Goal: Task Accomplishment & Management: Manage account settings

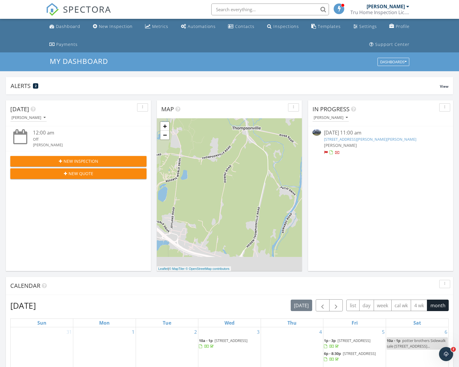
scroll to position [545, 468]
click at [340, 141] on link "[STREET_ADDRESS][PERSON_NAME][PERSON_NAME]" at bounding box center [370, 139] width 92 height 5
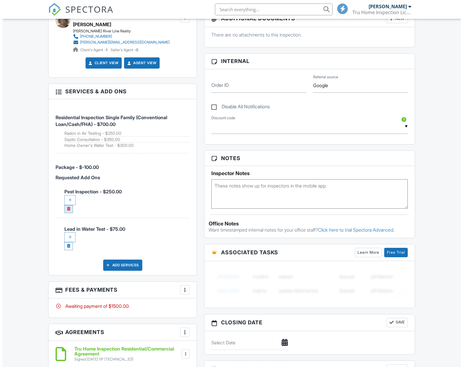
scroll to position [270, 0]
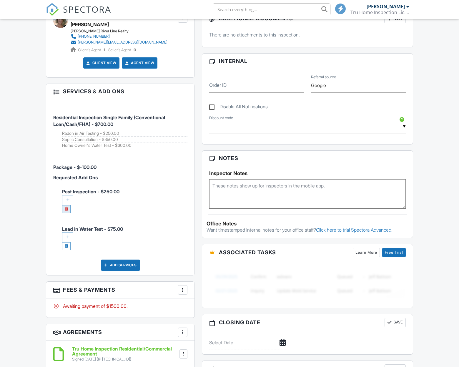
click at [66, 209] on link at bounding box center [66, 209] width 9 height 8
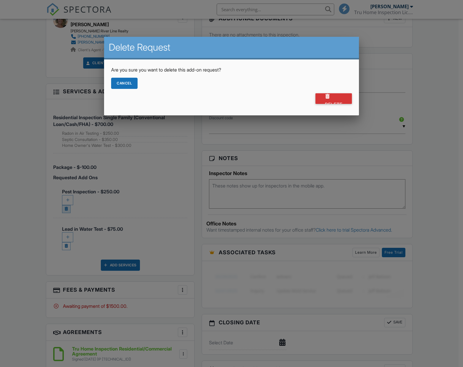
scroll to position [0, 0]
click at [130, 86] on div "Cancel" at bounding box center [124, 83] width 26 height 11
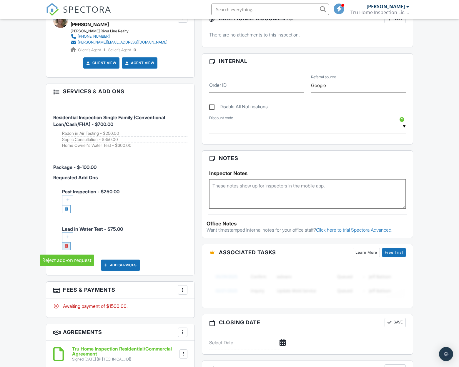
click at [67, 246] on link at bounding box center [66, 246] width 9 height 8
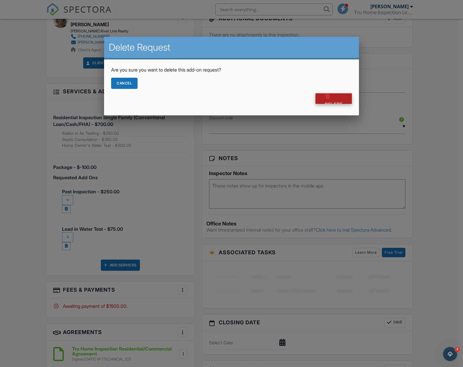
click at [329, 98] on div at bounding box center [328, 96] width 6 height 6
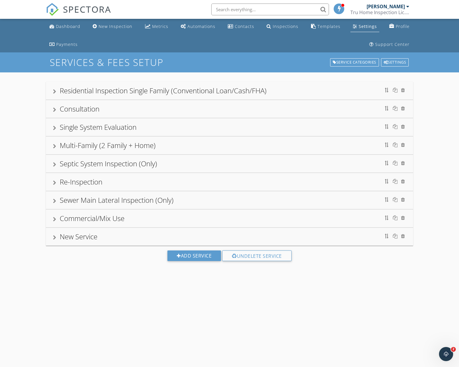
click at [53, 242] on div "New Service" at bounding box center [229, 237] width 367 height 18
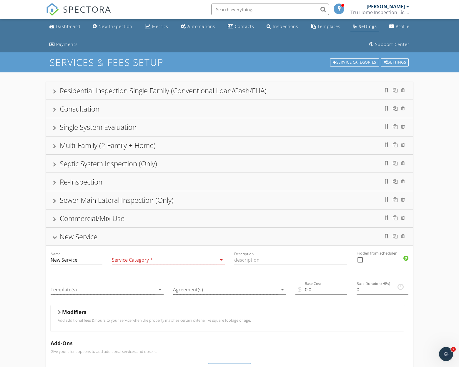
drag, startPoint x: 68, startPoint y: 90, endPoint x: 43, endPoint y: 94, distance: 25.6
click at [68, 90] on div "Residential Inspection Single Family (Conventional Loan/Cash/FHA)" at bounding box center [163, 91] width 207 height 10
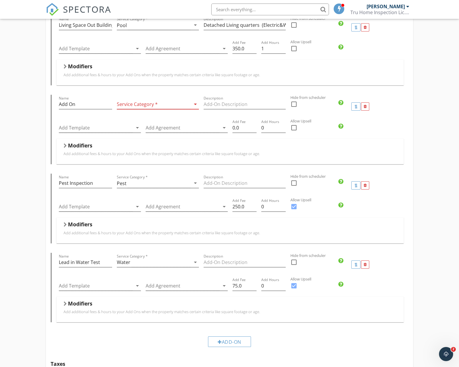
scroll to position [669, 0]
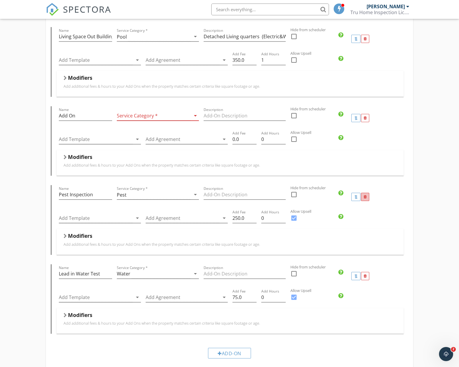
click at [365, 198] on div at bounding box center [365, 197] width 3 height 4
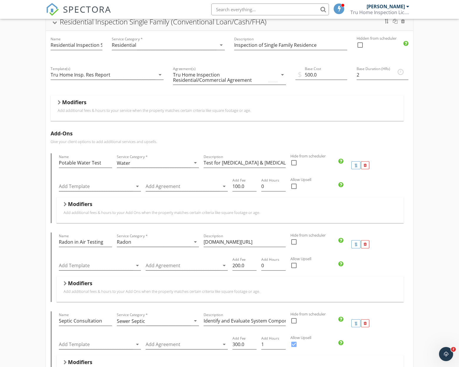
scroll to position [0, 0]
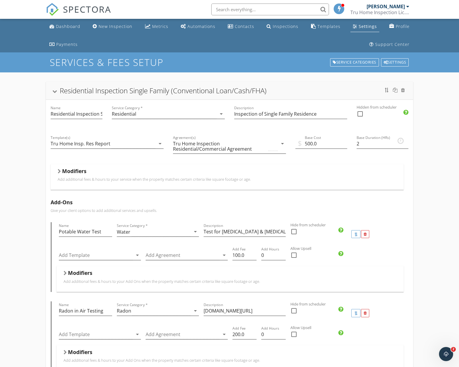
click at [56, 91] on div at bounding box center [54, 91] width 5 height 3
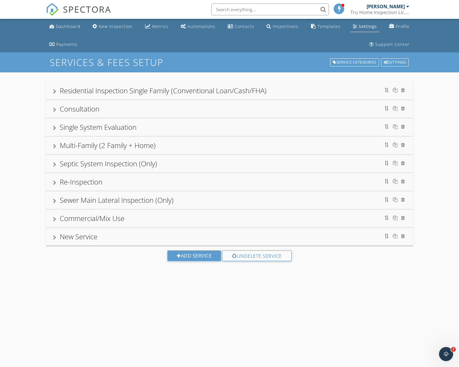
click at [55, 109] on div at bounding box center [54, 109] width 3 height 5
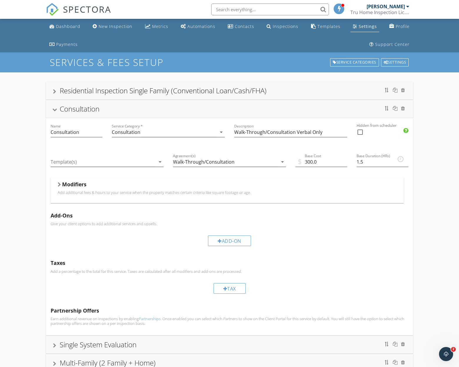
click at [55, 108] on div at bounding box center [54, 109] width 5 height 3
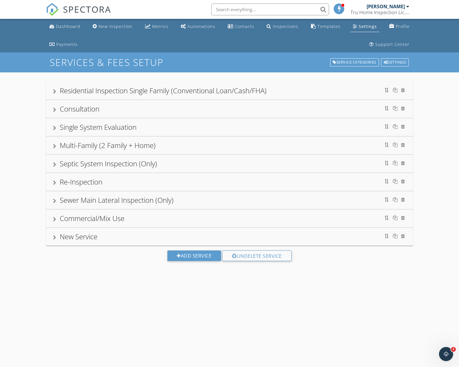
click at [54, 125] on div "Single System Evaluation" at bounding box center [229, 127] width 353 height 11
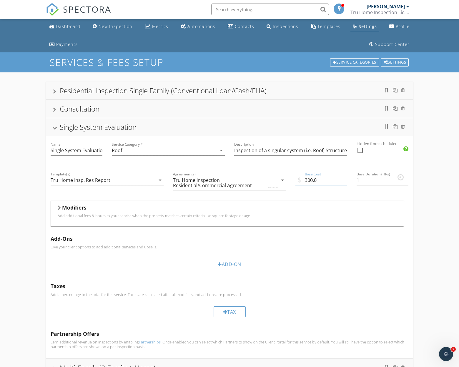
click at [309, 182] on input "300.0" at bounding box center [321, 180] width 52 height 10
type input "350.0"
click at [316, 210] on div "Modifiers" at bounding box center [227, 208] width 339 height 9
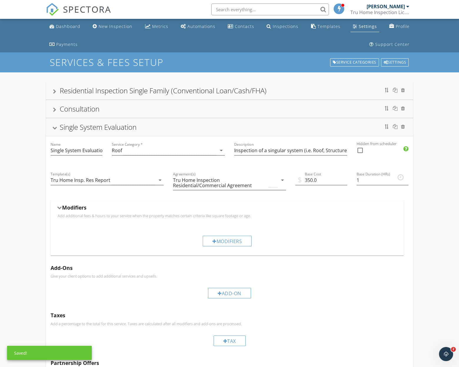
click at [64, 127] on div "Single System Evaluation" at bounding box center [98, 127] width 77 height 10
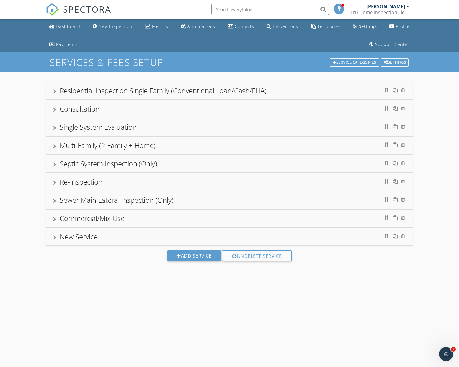
drag, startPoint x: 68, startPoint y: 145, endPoint x: 168, endPoint y: 147, distance: 99.8
click at [68, 144] on div "Multi-Family (2 Family + Home)" at bounding box center [108, 145] width 96 height 10
click at [54, 145] on div at bounding box center [54, 146] width 3 height 5
click at [59, 145] on div "Multi-Family (2 Family + Home)" at bounding box center [229, 145] width 353 height 11
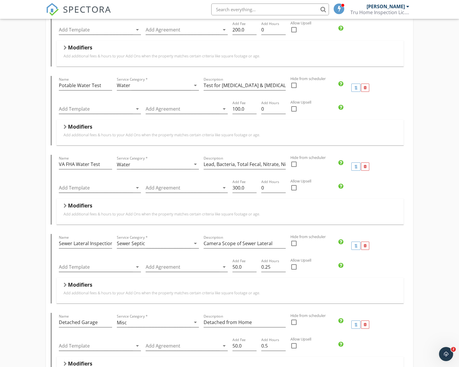
scroll to position [594, 0]
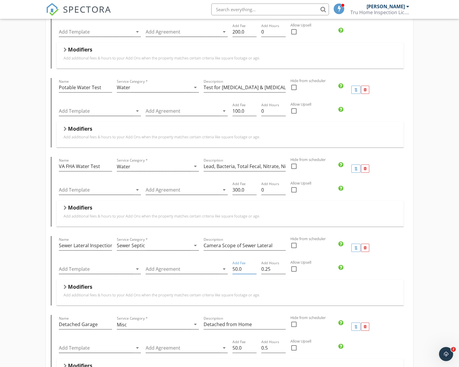
click at [233, 269] on input "50.0" at bounding box center [244, 269] width 24 height 10
type input "150.0"
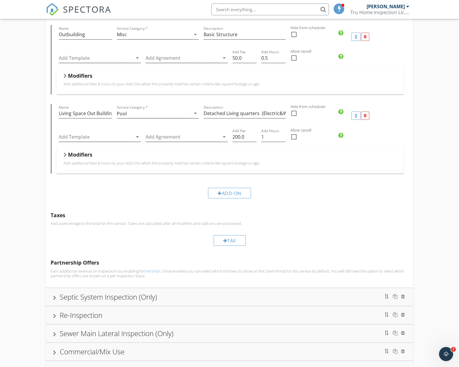
scroll to position [1009, 0]
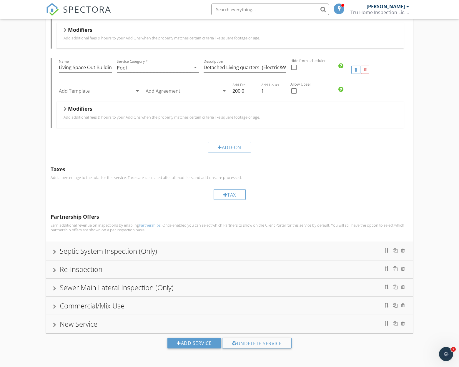
click at [171, 247] on div "Septic System Inspection (Only)" at bounding box center [229, 251] width 353 height 11
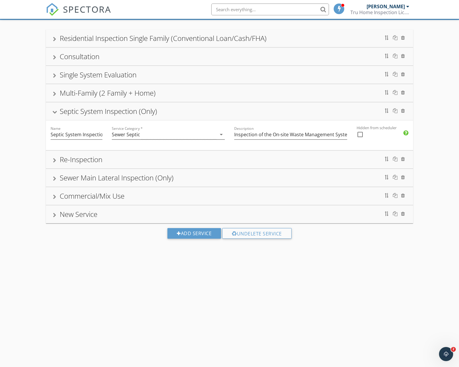
click at [54, 251] on div "Residential Inspection Single Family (Conventional Loan/Cash/FHA) Name Resident…" at bounding box center [229, 138] width 459 height 237
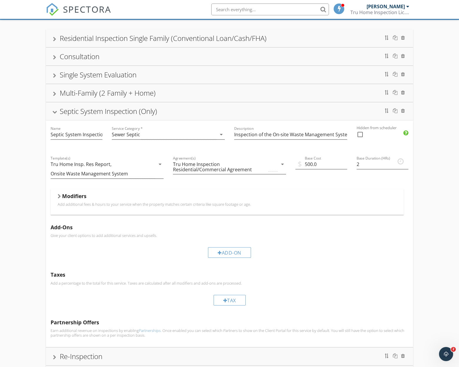
click at [53, 110] on div at bounding box center [54, 111] width 5 height 3
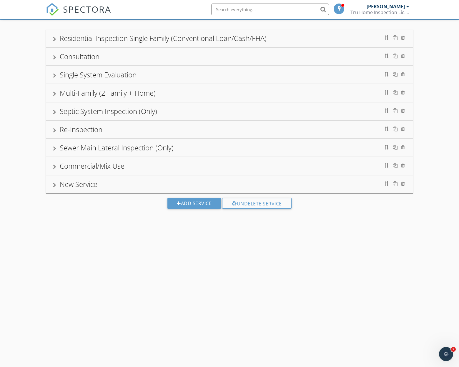
drag, startPoint x: 54, startPoint y: 129, endPoint x: 64, endPoint y: 129, distance: 9.7
click at [54, 128] on div at bounding box center [54, 130] width 3 height 5
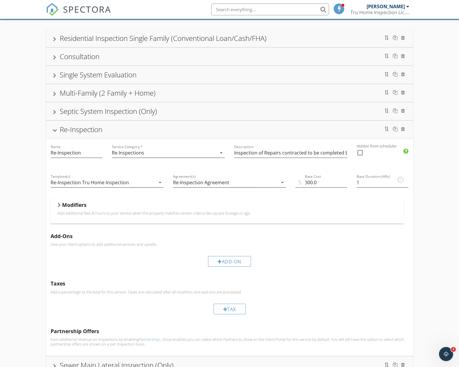
click at [54, 128] on div "Re-Inspection" at bounding box center [229, 129] width 353 height 11
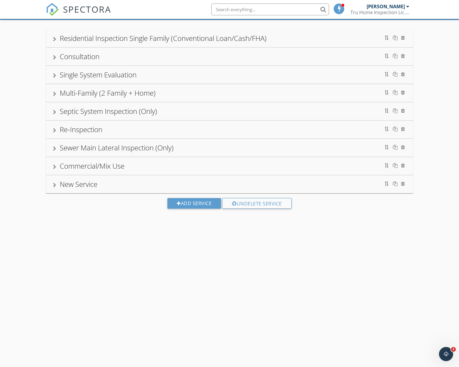
click at [78, 144] on div "Sewer Main Lateral Inspection (Only)" at bounding box center [117, 148] width 114 height 10
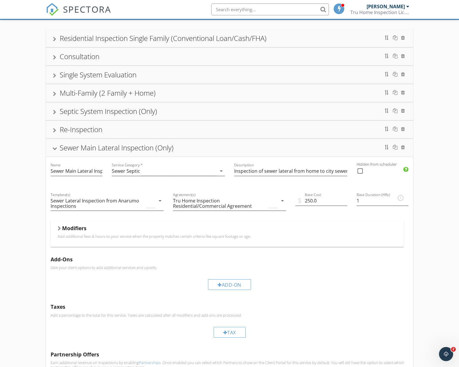
click at [54, 147] on div at bounding box center [54, 148] width 5 height 3
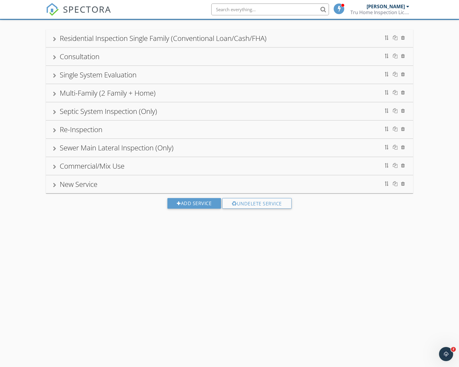
click at [137, 170] on div "Commercial/Mix Use" at bounding box center [229, 166] width 353 height 11
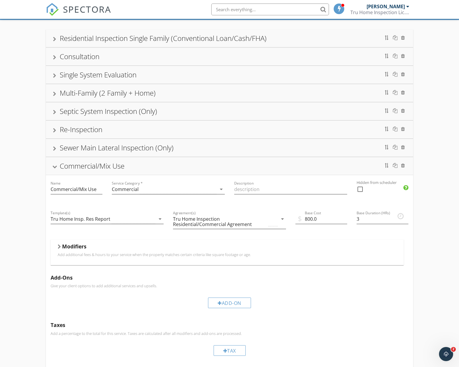
click at [56, 165] on div "Commercial/Mix Use" at bounding box center [229, 166] width 353 height 11
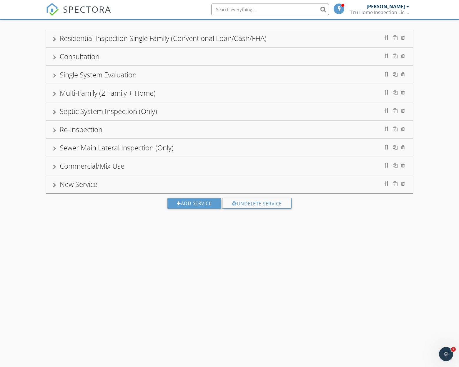
click at [82, 182] on div "New Service" at bounding box center [79, 184] width 38 height 10
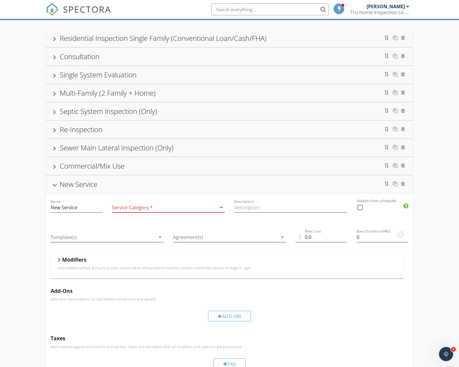
click at [83, 182] on div "New Service" at bounding box center [79, 184] width 38 height 10
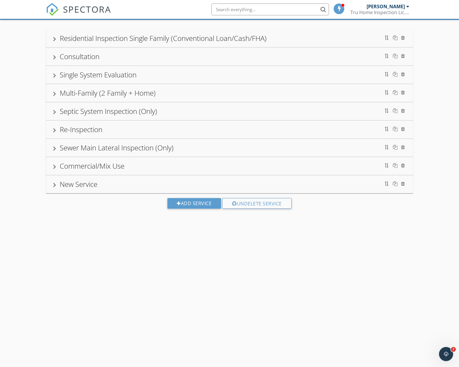
drag, startPoint x: 111, startPoint y: 39, endPoint x: 42, endPoint y: 58, distance: 71.0
click at [111, 39] on div "Residential Inspection Single Family (Conventional Loan/Cash/FHA)" at bounding box center [163, 38] width 207 height 10
click at [55, 38] on div at bounding box center [54, 39] width 3 height 5
click at [56, 40] on div at bounding box center [54, 39] width 3 height 5
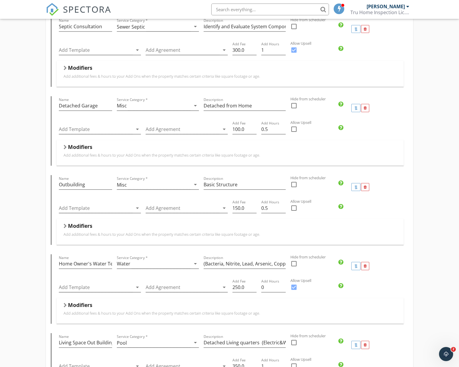
scroll to position [350, 0]
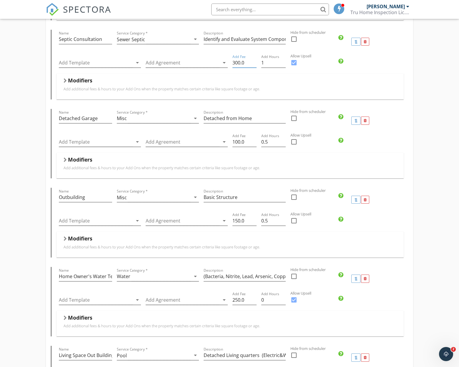
click at [233, 64] on input "300.0" at bounding box center [244, 63] width 24 height 10
type input "400.0"
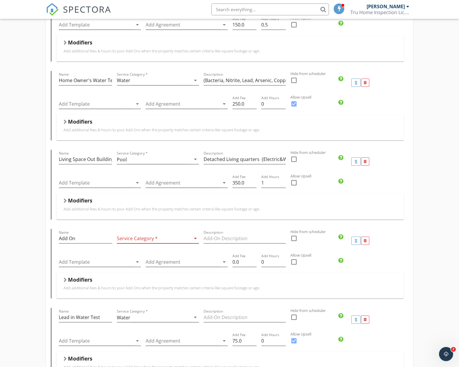
scroll to position [546, 0]
click at [234, 104] on input "250.0" at bounding box center [244, 105] width 24 height 10
click at [237, 106] on input "250.0" at bounding box center [244, 105] width 24 height 10
click at [232, 106] on input "250.0" at bounding box center [244, 105] width 24 height 10
click at [238, 105] on input "250.0" at bounding box center [244, 105] width 24 height 10
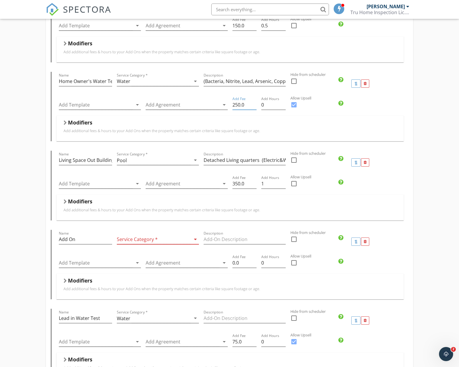
click at [232, 106] on input "250.0" at bounding box center [244, 105] width 24 height 10
type input "300.0"
click at [271, 125] on div "Modifiers" at bounding box center [230, 123] width 333 height 9
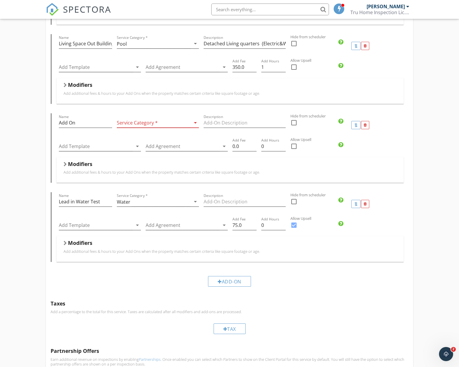
scroll to position [691, 0]
drag, startPoint x: 238, startPoint y: 225, endPoint x: 227, endPoint y: 222, distance: 10.7
click at [227, 223] on div "Add Template arrow_drop_down Add Agreement arrow_drop_down Add Fee 75.0 Add Hou…" at bounding box center [229, 226] width 347 height 20
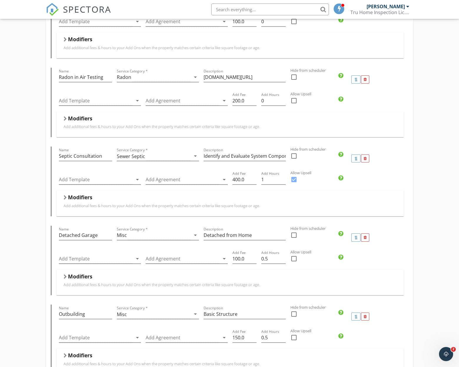
scroll to position [0, 0]
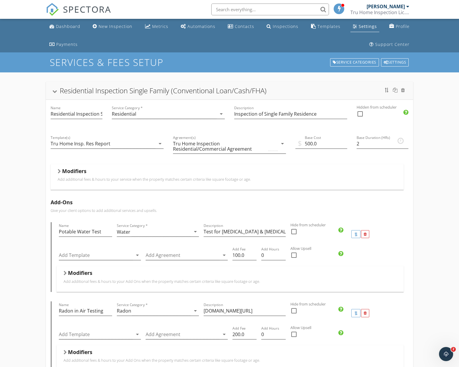
click at [56, 92] on div at bounding box center [54, 91] width 5 height 3
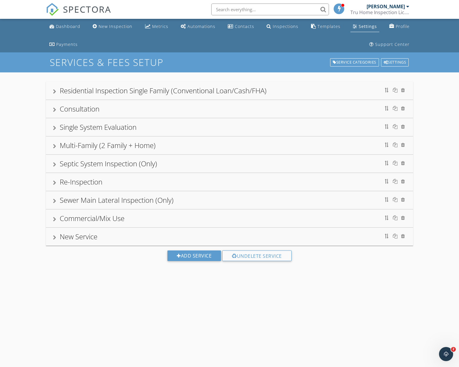
click at [56, 92] on div at bounding box center [54, 91] width 3 height 5
click at [55, 90] on div at bounding box center [54, 91] width 3 height 5
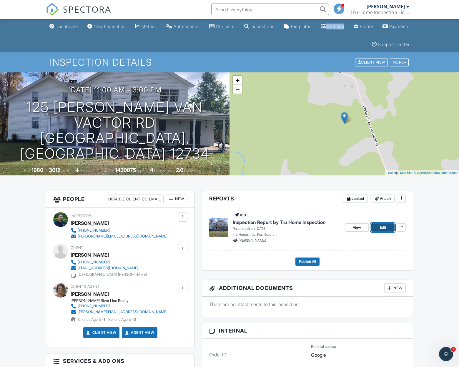
click at [378, 225] on link "Edit" at bounding box center [383, 227] width 24 height 8
